Goal: Find specific page/section: Find specific page/section

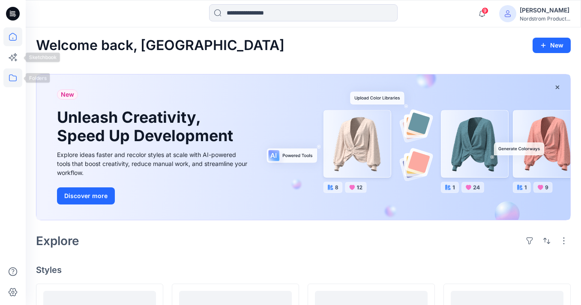
click at [10, 76] on icon at bounding box center [12, 78] width 19 height 19
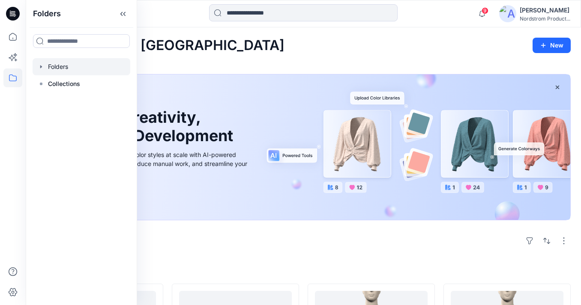
click at [83, 66] on div at bounding box center [82, 66] width 98 height 17
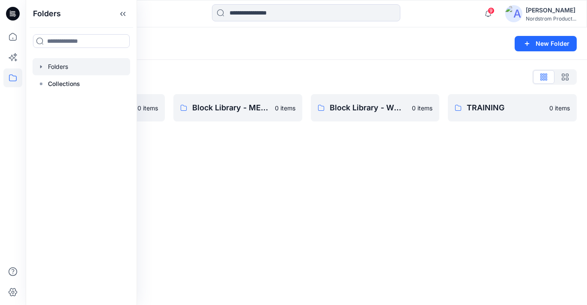
click at [303, 139] on div "Folders New Folder Folders List Block Library - MENS ACTIVE & SPORTSWEAR 0 item…" at bounding box center [307, 166] width 562 height 278
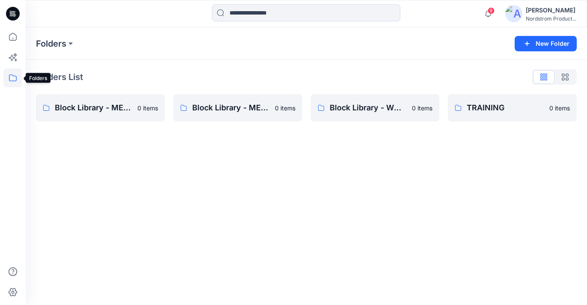
click at [15, 75] on icon at bounding box center [12, 78] width 19 height 19
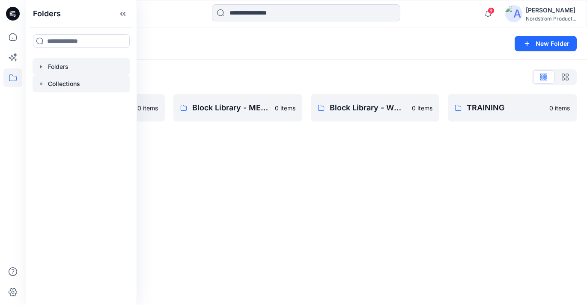
click at [63, 84] on p "Collections" at bounding box center [64, 84] width 32 height 10
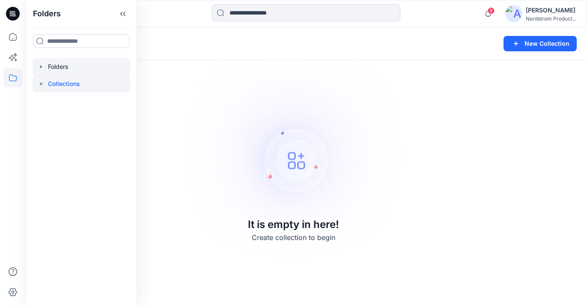
click at [104, 69] on div at bounding box center [82, 66] width 98 height 17
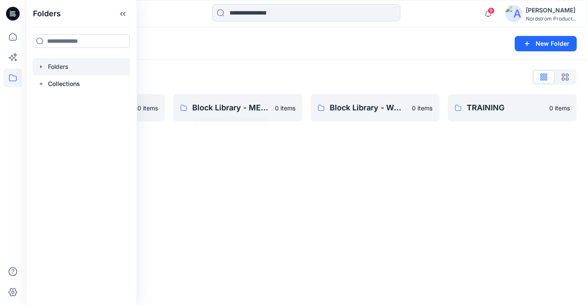
click at [242, 165] on div "Folders New Folder Folders List Block Library - MENS ACTIVE & SPORTSWEAR 0 item…" at bounding box center [307, 166] width 562 height 278
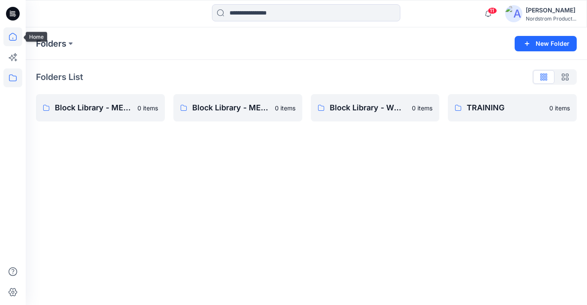
click at [15, 43] on icon at bounding box center [12, 36] width 19 height 19
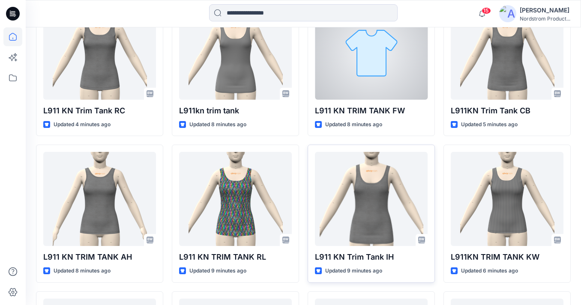
scroll to position [305, 0]
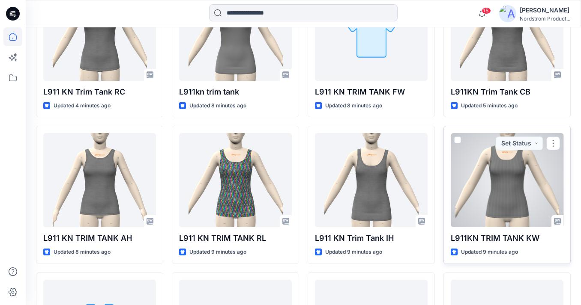
click at [485, 215] on div at bounding box center [507, 180] width 113 height 94
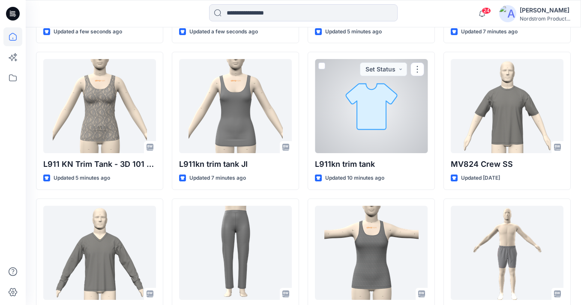
scroll to position [834, 0]
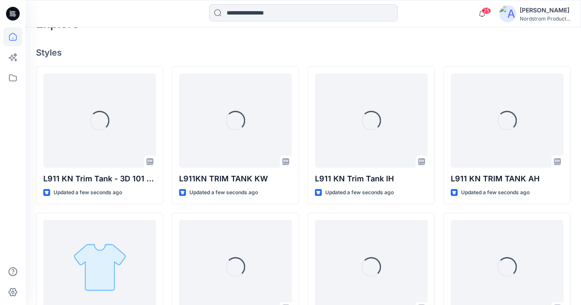
scroll to position [233, 0]
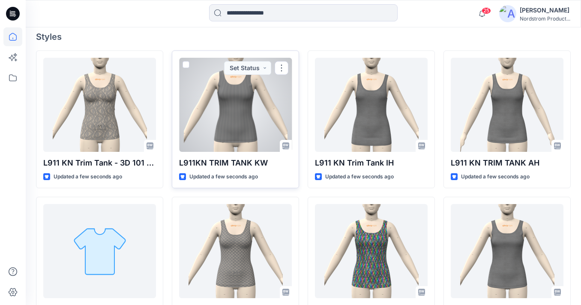
click at [254, 107] on div at bounding box center [235, 105] width 113 height 94
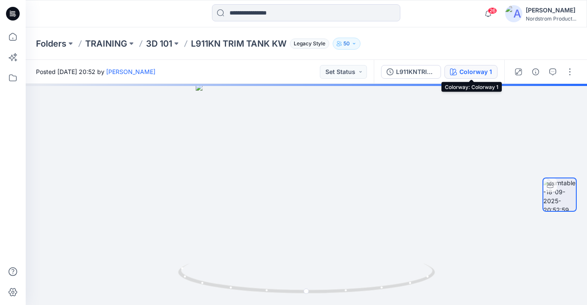
click at [463, 69] on div "Colorway 1" at bounding box center [476, 71] width 33 height 9
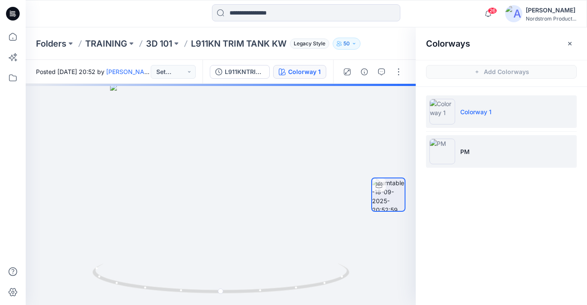
click at [468, 144] on li "PM" at bounding box center [501, 151] width 151 height 33
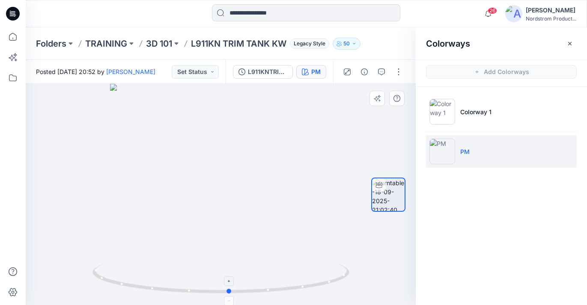
drag, startPoint x: 219, startPoint y: 294, endPoint x: 228, endPoint y: 279, distance: 17.3
click at [228, 279] on icon at bounding box center [222, 280] width 259 height 32
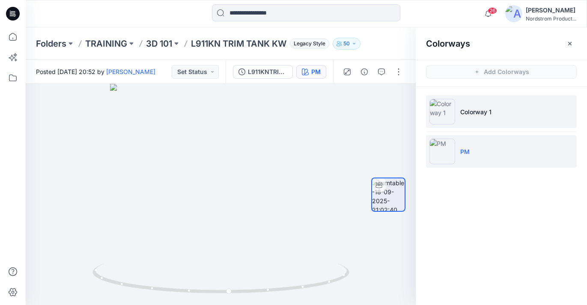
click at [475, 120] on li "Colorway 1" at bounding box center [501, 112] width 151 height 33
